Goal: Find specific page/section: Find specific page/section

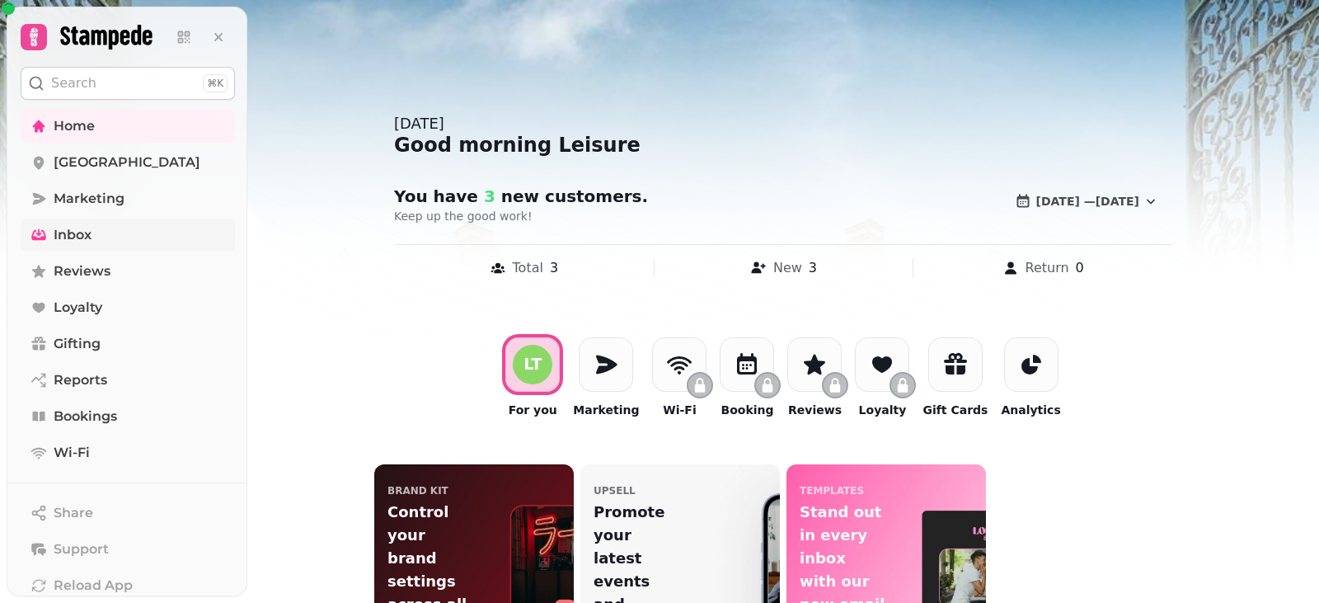
click at [69, 233] on span "Inbox" at bounding box center [73, 235] width 38 height 20
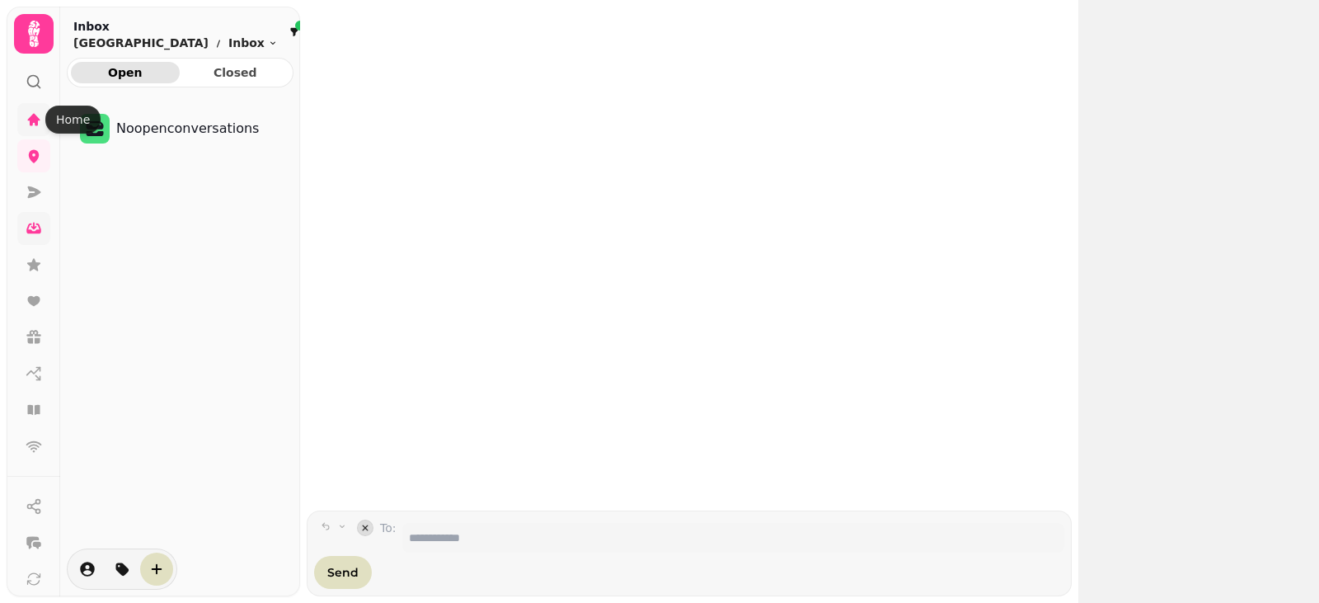
click at [35, 123] on icon at bounding box center [34, 119] width 12 height 12
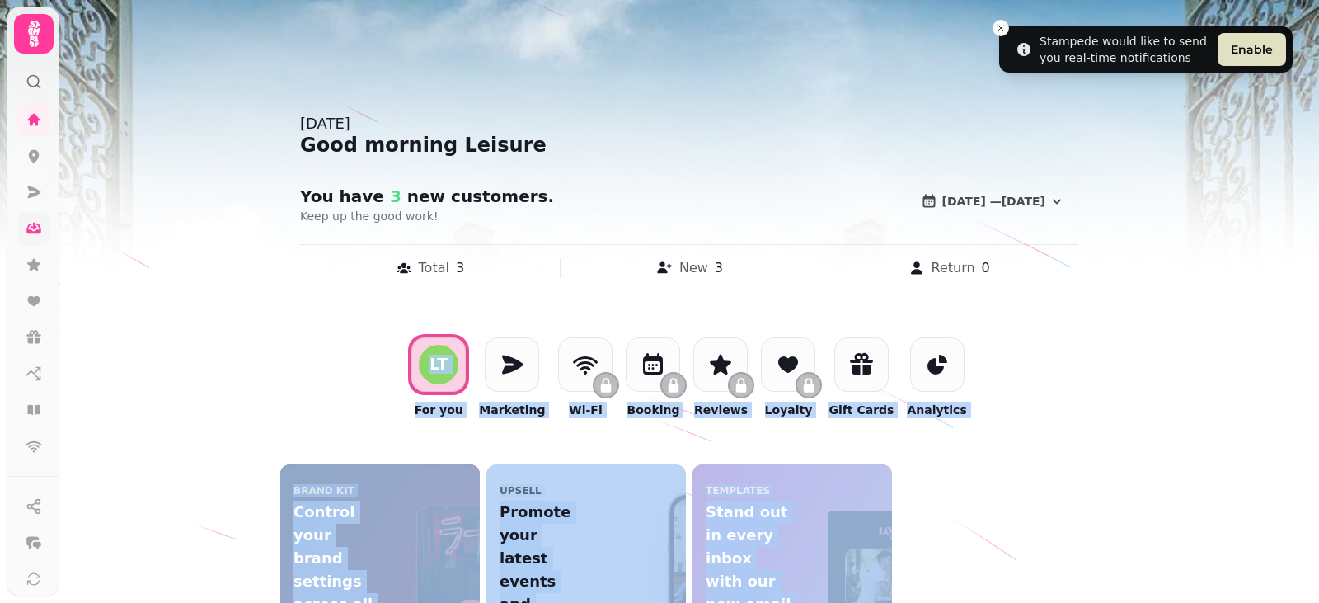
drag, startPoint x: 1311, startPoint y: 349, endPoint x: 1290, endPoint y: 641, distance: 293.5
click at [1290, 602] on html "Stampede would like to send you real-time notifications Enable Wednesday, Augus…" at bounding box center [659, 301] width 1319 height 603
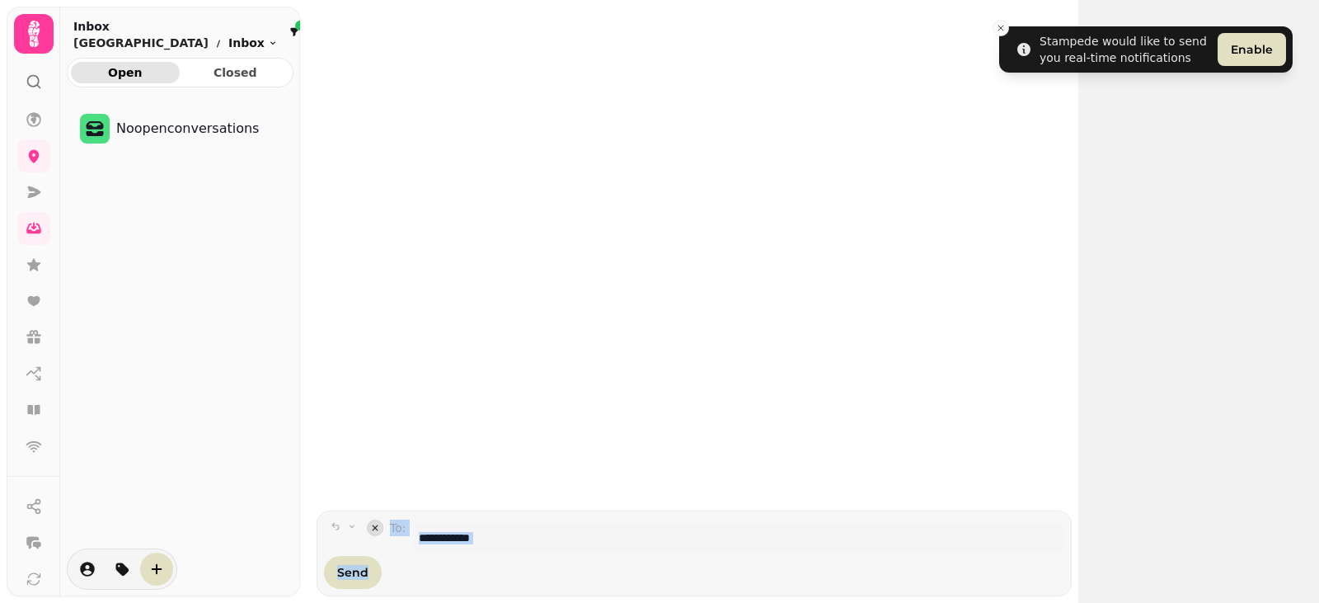
click at [214, 40] on html "Stampede would like to send you real-time notifications Enable To: Send Inbox N…" at bounding box center [659, 301] width 1319 height 603
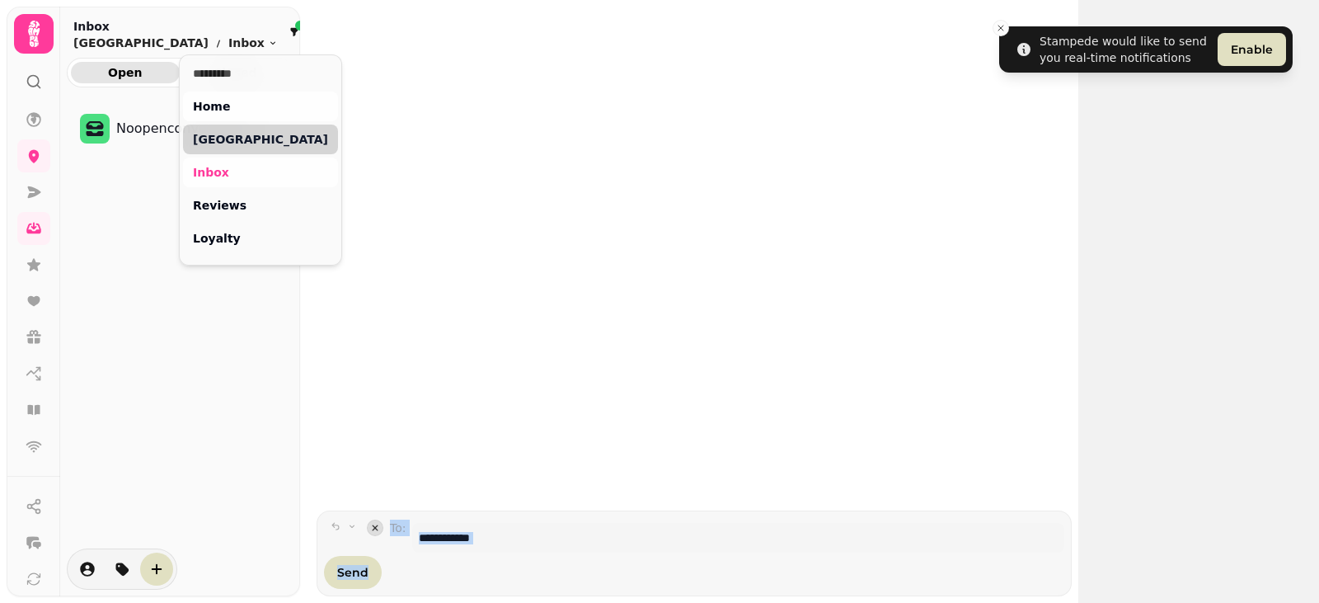
click at [201, 138] on link "[GEOGRAPHIC_DATA]" at bounding box center [260, 140] width 155 height 30
